Goal: Transaction & Acquisition: Purchase product/service

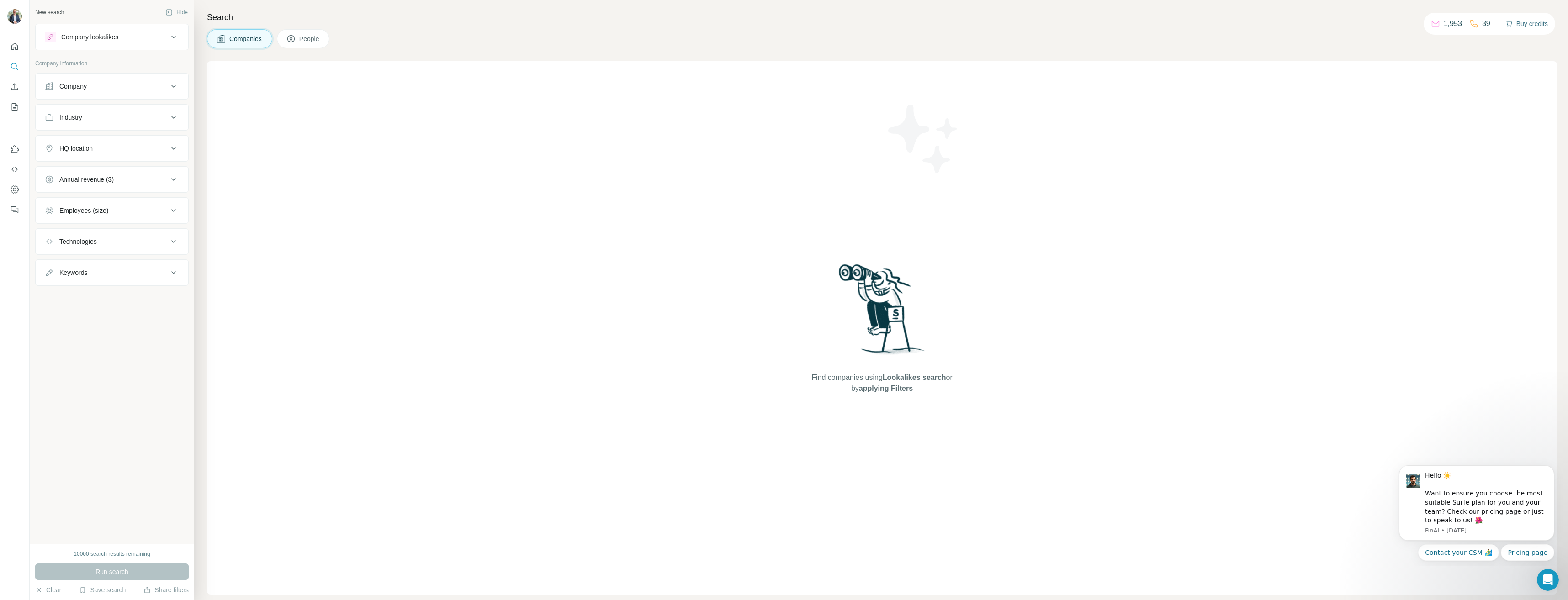
click at [1538, 19] on button "Buy credits" at bounding box center [1527, 24] width 43 height 13
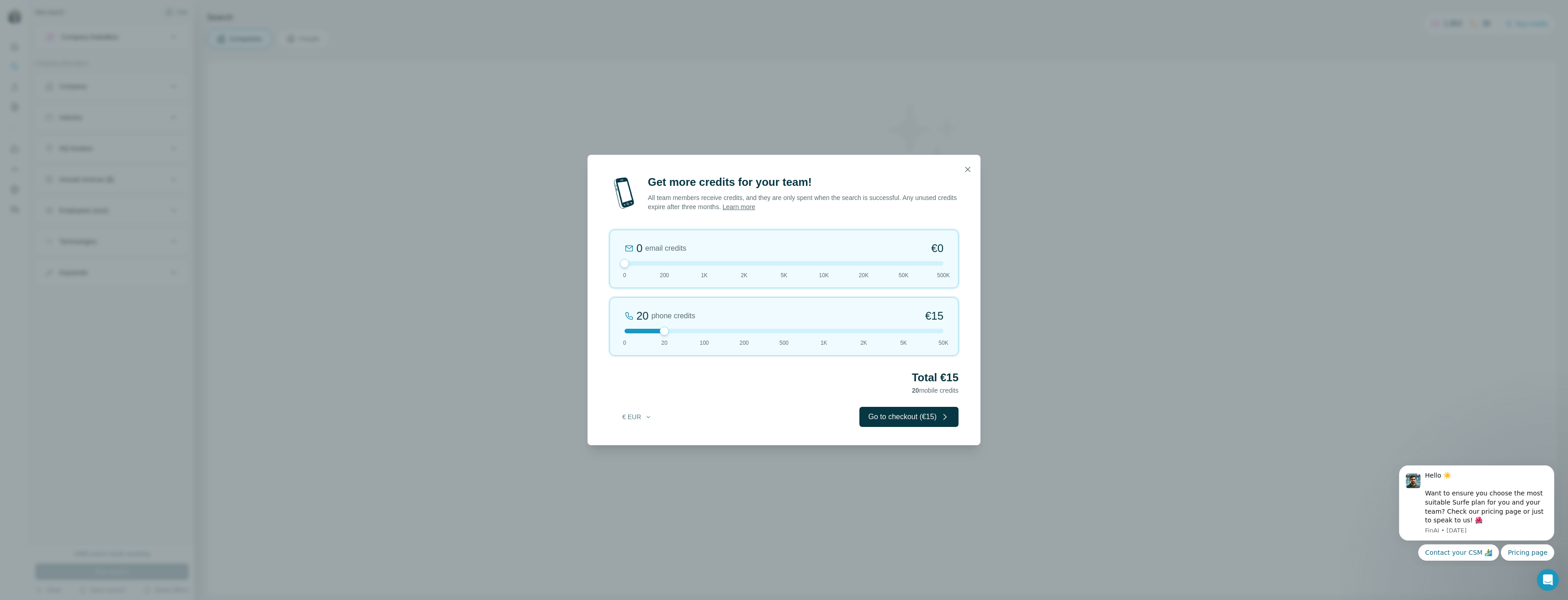
drag, startPoint x: 661, startPoint y: 261, endPoint x: 500, endPoint y: 264, distance: 161.0
click at [500, 263] on div "Get more credits for your team! All team members receive credits, and they are …" at bounding box center [784, 300] width 1568 height 600
drag, startPoint x: 662, startPoint y: 334, endPoint x: 681, endPoint y: 338, distance: 19.4
click at [690, 338] on div "100 phone credits €72 0 20 100 200 500 1K 2K 5K 50K" at bounding box center [783, 327] width 349 height 58
click at [745, 335] on div "100 phone credits €72 0 20 100 200 500 1K 2K 5K 50K" at bounding box center [783, 327] width 349 height 58
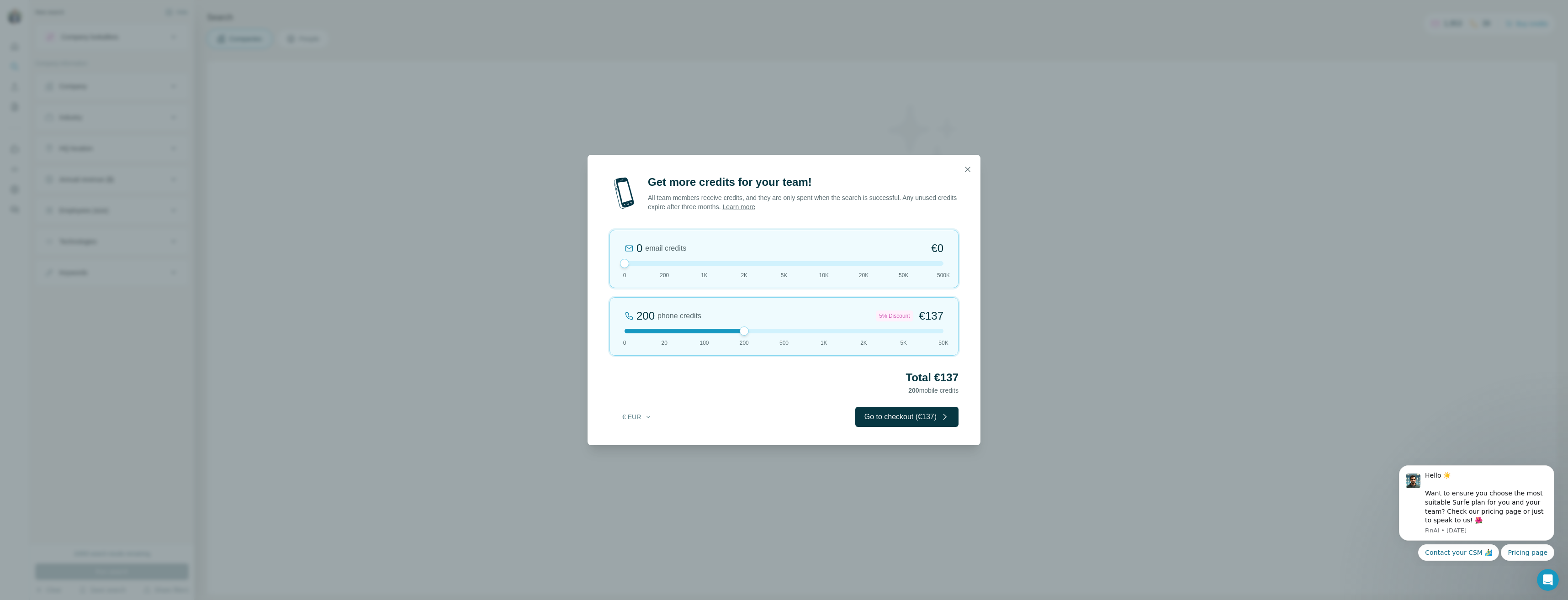
click at [782, 335] on div "200 phone credits 5% Discount €137 0 20 100 200 500 1K 2K 5K 50K" at bounding box center [783, 327] width 349 height 58
click at [915, 412] on button "Go to checkout (€333)" at bounding box center [907, 417] width 103 height 20
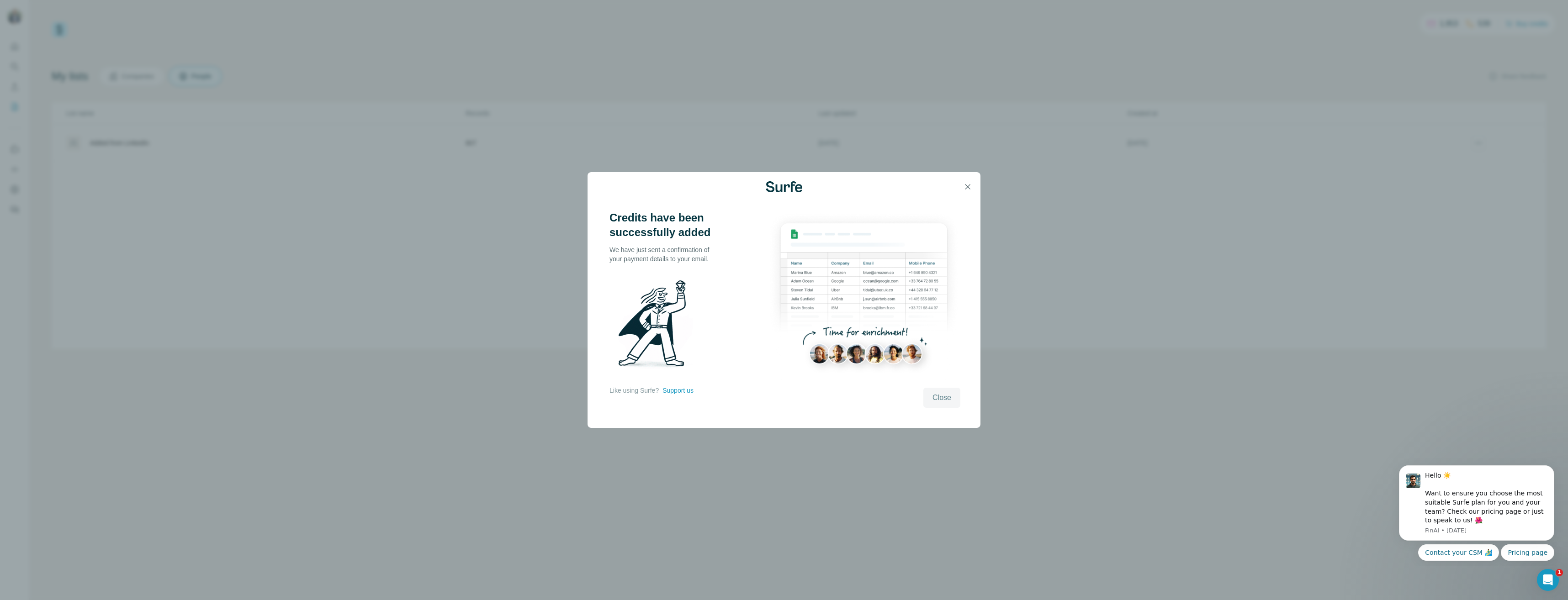
click at [945, 404] on button "Close" at bounding box center [942, 397] width 37 height 20
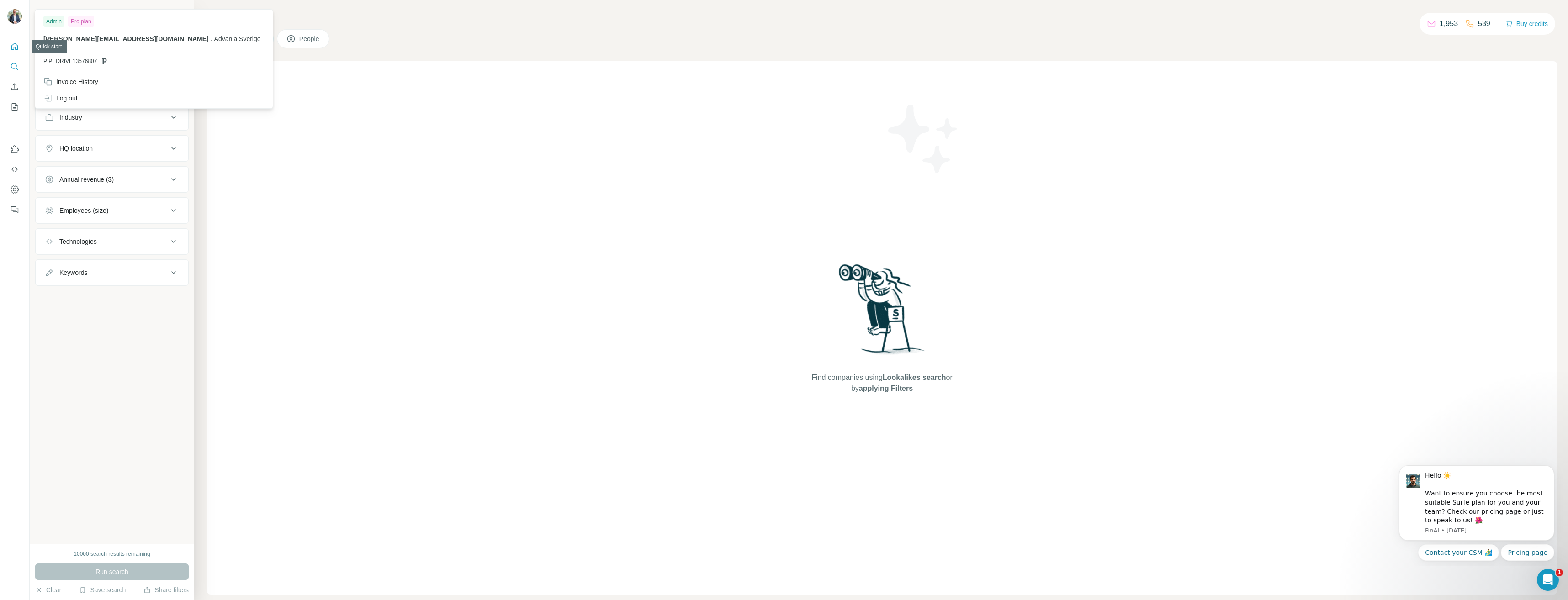
click at [8, 50] on button "Quick start" at bounding box center [15, 46] width 15 height 16
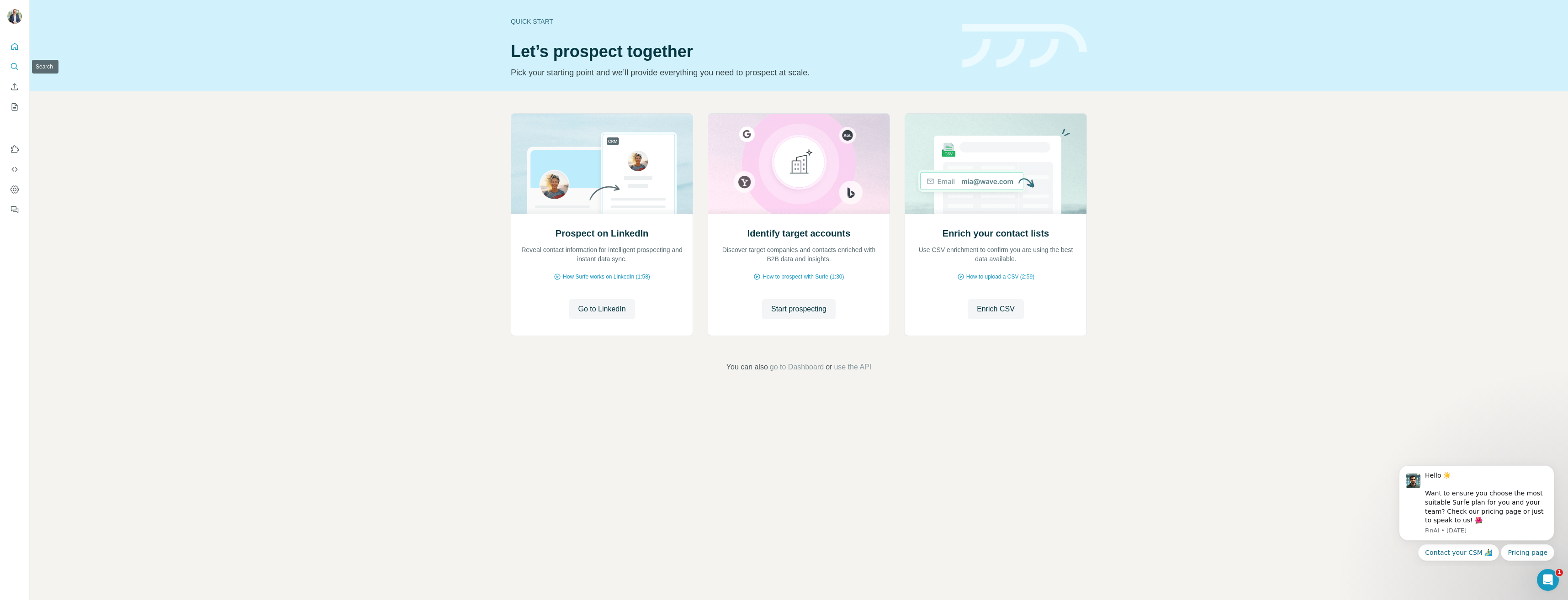
click at [14, 63] on icon "Search" at bounding box center [15, 66] width 9 height 9
click at [18, 86] on icon "Enrich CSV" at bounding box center [15, 86] width 9 height 9
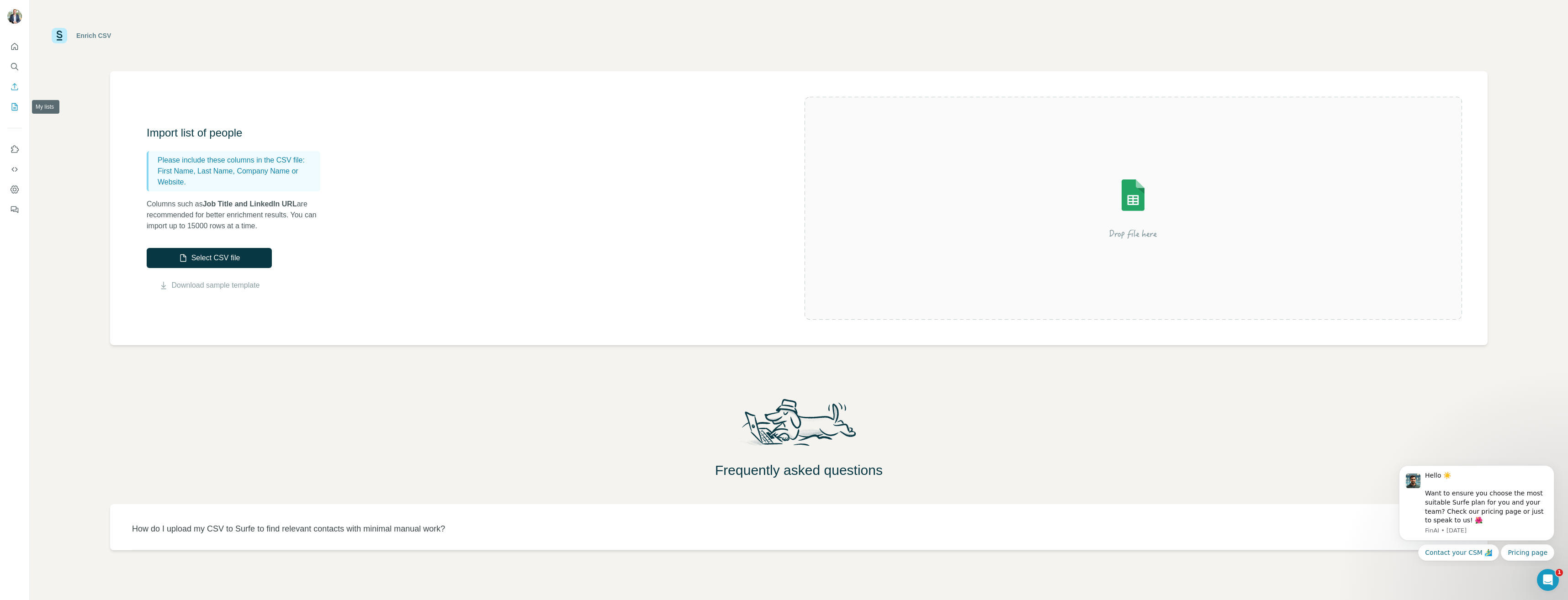
click at [17, 105] on icon "My lists" at bounding box center [15, 107] width 6 height 7
click at [11, 148] on icon "Use Surfe on LinkedIn" at bounding box center [15, 149] width 9 height 9
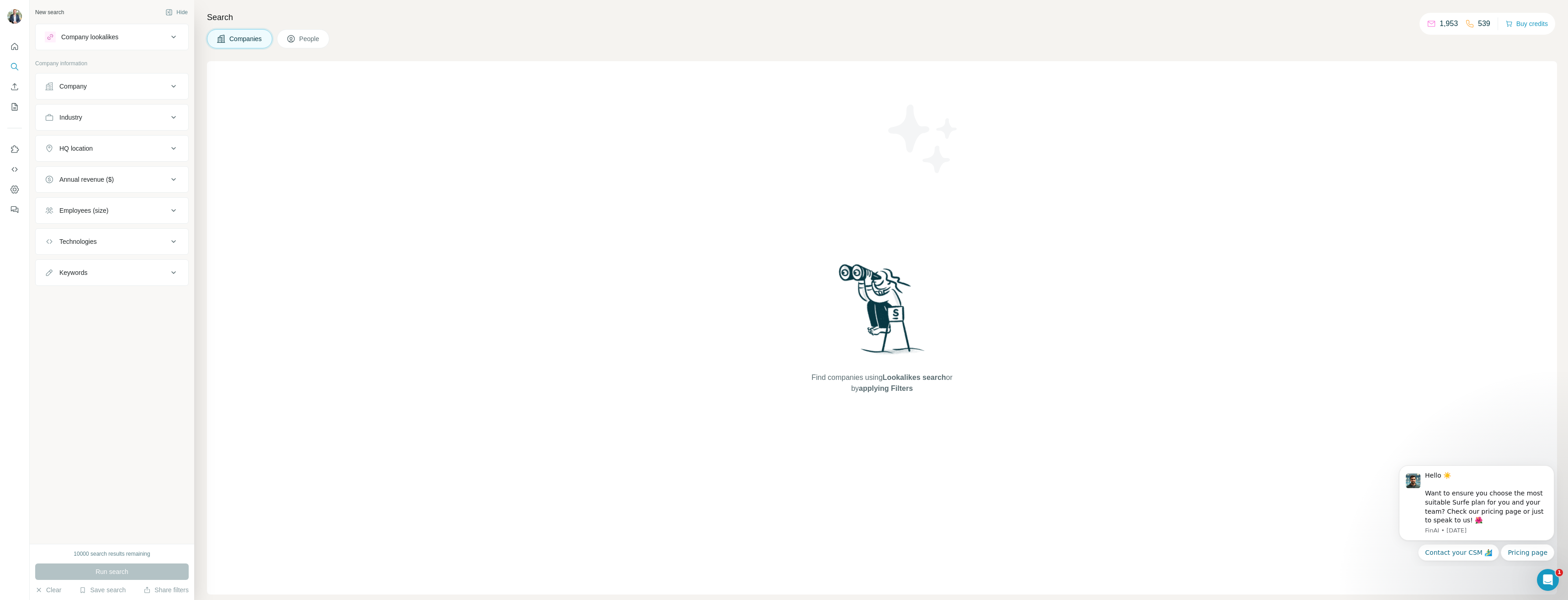
click at [172, 33] on icon at bounding box center [173, 37] width 11 height 11
click at [19, 22] on div at bounding box center [15, 17] width 15 height 16
click at [84, 77] on div "Invoice History" at bounding box center [71, 82] width 55 height 9
